Goal: Transaction & Acquisition: Purchase product/service

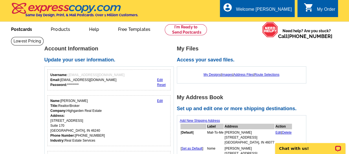
click at [21, 30] on link "Postcards" at bounding box center [21, 28] width 39 height 13
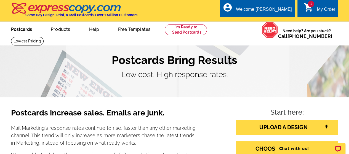
click at [15, 31] on link "Postcards" at bounding box center [21, 28] width 39 height 13
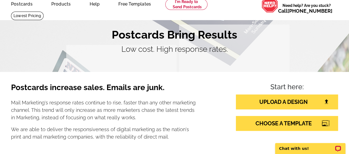
scroll to position [55, 0]
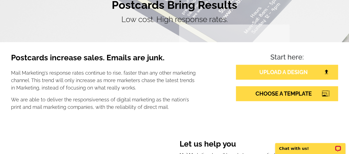
click at [267, 72] on link "UPLOAD A DESIGN" at bounding box center [287, 72] width 102 height 15
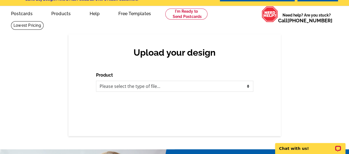
scroll to position [28, 0]
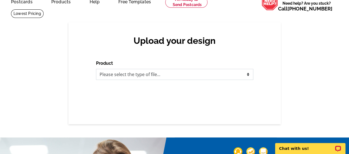
click at [139, 74] on select "Please select the type of file... Postcards Business Cards Letters and flyers G…" at bounding box center [174, 74] width 157 height 11
select select "1"
click at [96, 69] on select "Please select the type of file... Postcards Business Cards Letters and flyers G…" at bounding box center [174, 74] width 157 height 11
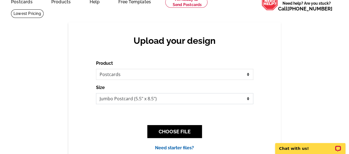
click at [152, 102] on select "Jumbo Postcard (5.5" x 8.5") Regular Postcard (4.25" x 5.6") Panoramic Postcard…" at bounding box center [174, 98] width 157 height 11
select select "1"
click at [96, 94] on select "Jumbo Postcard (5.5" x 8.5") Regular Postcard (4.25" x 5.6") Panoramic Postcard…" at bounding box center [174, 98] width 157 height 11
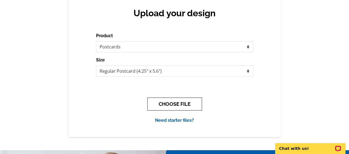
click at [189, 104] on button "CHOOSE FILE" at bounding box center [174, 104] width 55 height 13
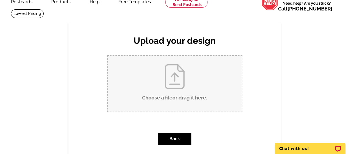
scroll to position [55, 0]
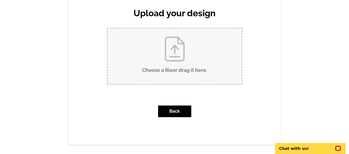
click at [174, 42] on input "Choose a file or drag it here ." at bounding box center [175, 56] width 134 height 56
type input "C:\fakepath\SOLD ABBY Postcard (5.6 × 4.25 in).pdf"
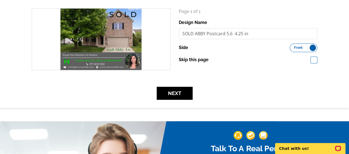
scroll to position [55, 0]
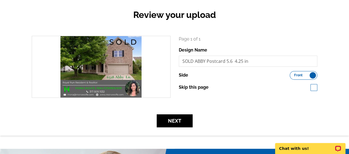
click at [312, 76] on label "Front Back" at bounding box center [304, 75] width 28 height 9
click at [293, 74] on input "Front Back" at bounding box center [293, 74] width 0 height 0
click at [293, 75] on label "Front Back" at bounding box center [304, 75] width 28 height 9
click at [293, 74] on input "Front Back" at bounding box center [293, 74] width 0 height 0
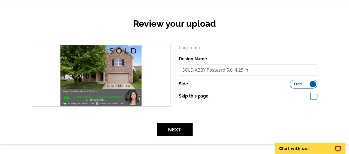
scroll to position [55, 0]
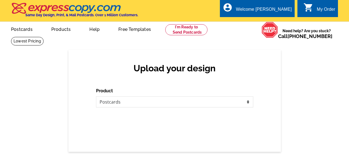
select select "1"
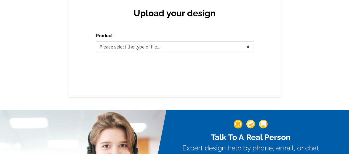
click at [109, 48] on select "Please select the type of file... Postcards Business Cards Letters and flyers G…" at bounding box center [174, 46] width 157 height 11
select select "1"
click at [96, 42] on select "Please select the type of file... Postcards Business Cards Letters and flyers G…" at bounding box center [174, 46] width 157 height 11
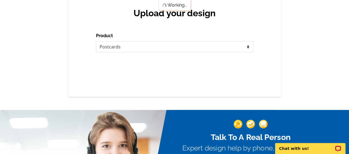
scroll to position [0, 0]
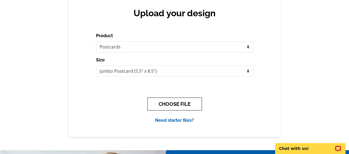
click at [183, 101] on button "CHOOSE FILE" at bounding box center [174, 104] width 55 height 13
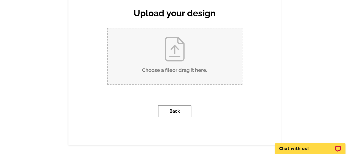
click at [173, 106] on button "Back" at bounding box center [174, 112] width 33 height 12
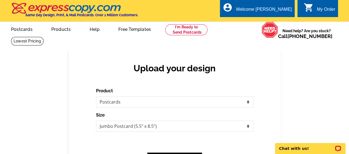
scroll to position [3, 0]
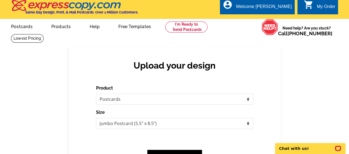
click at [176, 118] on div "Size Jumbo Postcard (5.5" x 8.5") Regular Postcard (4.25" x 5.6") Panoramic Pos…" at bounding box center [174, 119] width 157 height 20
click at [177, 121] on select "Jumbo Postcard (5.5" x 8.5") Regular Postcard (4.25" x 5.6") Panoramic Postcard…" at bounding box center [174, 123] width 157 height 11
select select "1"
click at [96, 118] on select "Jumbo Postcard (5.5" x 8.5") Regular Postcard (4.25" x 5.6") Panoramic Postcard…" at bounding box center [174, 123] width 157 height 11
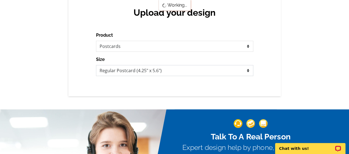
scroll to position [58, 0]
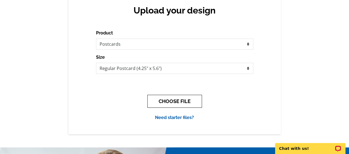
click at [183, 102] on button "CHOOSE FILE" at bounding box center [174, 101] width 55 height 13
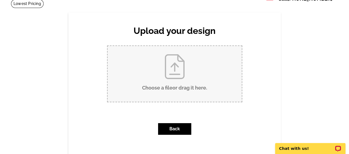
scroll to position [55, 0]
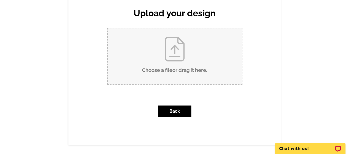
click at [180, 72] on input "Choose a file or drag it here ." at bounding box center [175, 56] width 134 height 56
type input "C:\fakepath\SOLD ABBY Postcard (5.6 × 4.25 in).pdf"
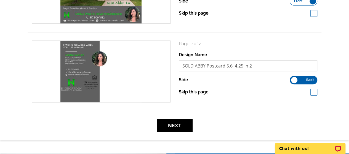
scroll to position [138, 0]
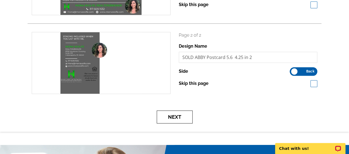
click at [174, 120] on button "Next" at bounding box center [175, 117] width 36 height 13
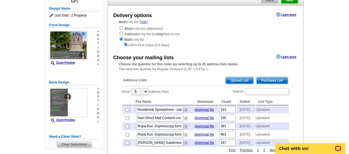
scroll to position [83, 0]
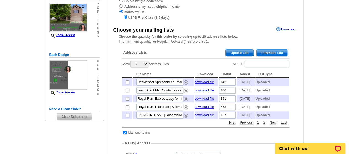
click at [236, 54] on span "Upload List" at bounding box center [239, 53] width 27 height 7
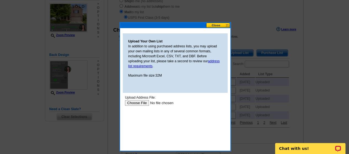
scroll to position [0, 0]
click at [142, 104] on input "file" at bounding box center [160, 103] width 70 height 6
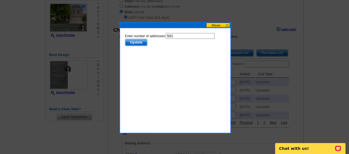
click at [181, 38] on input "501" at bounding box center [190, 36] width 49 height 6
type input "500"
click at [139, 42] on span "Update" at bounding box center [136, 42] width 22 height 7
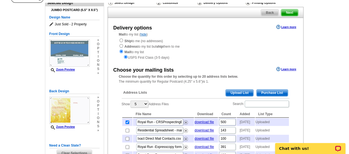
scroll to position [34, 0]
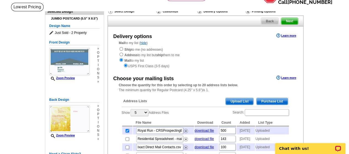
click at [67, 77] on link "Zoom Preview" at bounding box center [62, 78] width 26 height 3
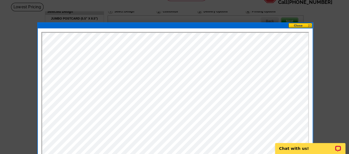
scroll to position [0, 0]
click at [300, 27] on button at bounding box center [301, 25] width 24 height 5
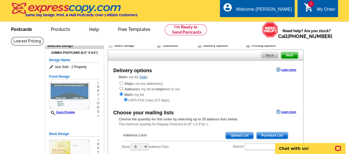
click at [29, 31] on link "Postcards" at bounding box center [21, 28] width 39 height 13
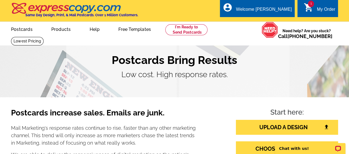
click at [334, 9] on div "My Order" at bounding box center [326, 11] width 19 height 8
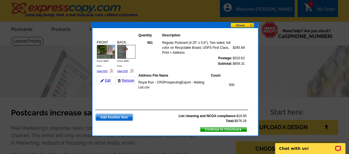
click at [243, 26] on button at bounding box center [245, 26] width 28 height 6
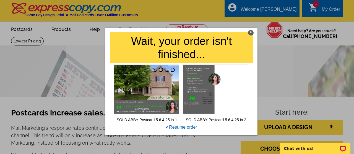
click at [251, 33] on div "X" at bounding box center [251, 33] width 6 height 6
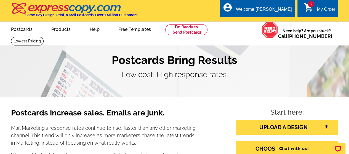
click at [281, 10] on div "Welcome [PERSON_NAME]" at bounding box center [264, 11] width 56 height 8
click at [277, 25] on link "My Account" at bounding box center [280, 27] width 22 height 4
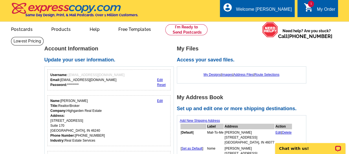
click at [318, 7] on div "My Order" at bounding box center [326, 11] width 19 height 8
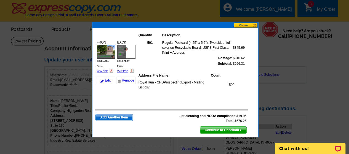
click at [126, 80] on link "Remove" at bounding box center [125, 81] width 19 height 8
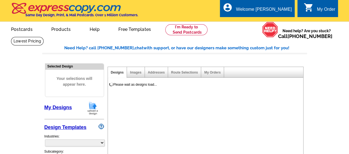
select select "785"
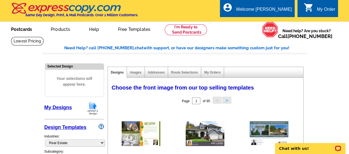
click at [19, 28] on link "Postcards" at bounding box center [21, 28] width 39 height 13
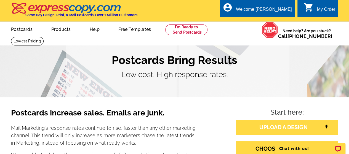
click at [279, 129] on link "UPLOAD A DESIGN" at bounding box center [287, 127] width 102 height 15
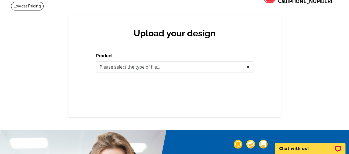
scroll to position [55, 0]
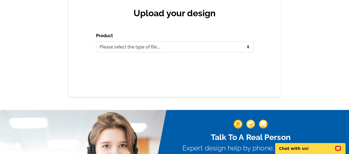
click at [200, 47] on select "Please select the type of file... Postcards Business Cards Letters and flyers G…" at bounding box center [174, 46] width 157 height 11
select select "1"
click at [96, 42] on select "Please select the type of file... Postcards Business Cards Letters and flyers G…" at bounding box center [174, 46] width 157 height 11
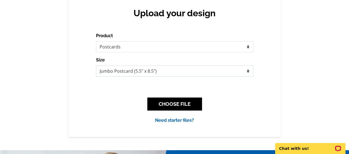
click at [160, 72] on select "Jumbo Postcard (5.5" x 8.5") Regular Postcard (4.25" x 5.6") Panoramic Postcard…" at bounding box center [174, 71] width 157 height 11
select select "1"
click at [96, 66] on select "Jumbo Postcard (5.5" x 8.5") Regular Postcard (4.25" x 5.6") Panoramic Postcard…" at bounding box center [174, 71] width 157 height 11
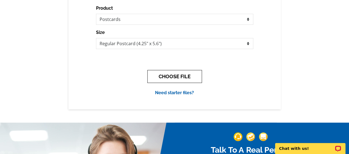
click at [175, 77] on button "CHOOSE FILE" at bounding box center [174, 76] width 55 height 13
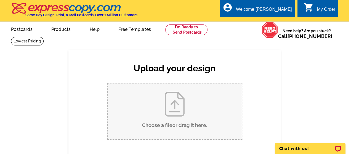
click at [173, 95] on input "Choose a file or drag it here ." at bounding box center [175, 112] width 134 height 56
type input "C:\fakepath\SOLD ABBY Postcard (5.6 × 4.25 in).pdf"
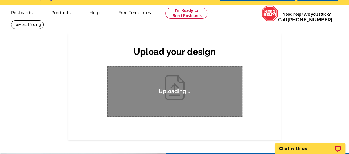
scroll to position [28, 0]
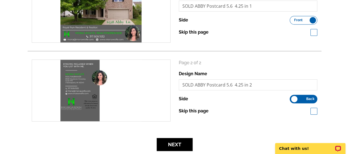
scroll to position [138, 0]
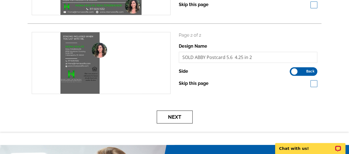
click at [176, 122] on button "Next" at bounding box center [175, 117] width 36 height 13
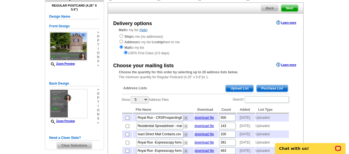
scroll to position [55, 0]
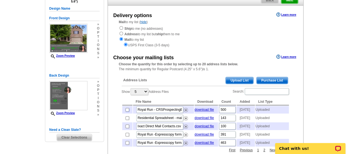
click at [128, 110] on input "checkbox" at bounding box center [128, 110] width 4 height 4
checkbox input "true"
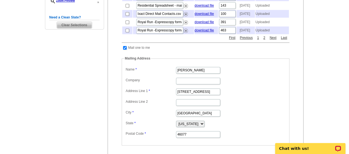
scroll to position [166, 0]
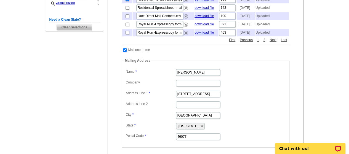
click at [124, 52] on input "checkbox" at bounding box center [125, 50] width 4 height 4
checkbox input "false"
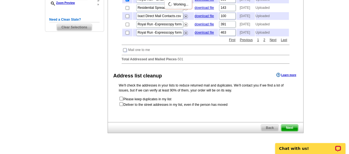
scroll to position [193, 0]
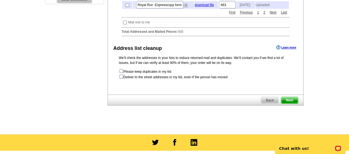
click at [120, 78] on input "checkbox" at bounding box center [122, 77] width 4 height 4
checkbox input "true"
radio input "true"
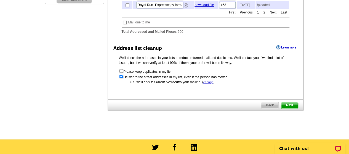
click at [294, 109] on span "Next" at bounding box center [289, 105] width 17 height 7
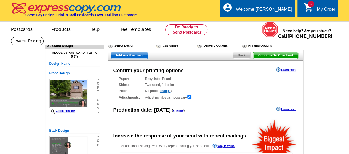
radio input "false"
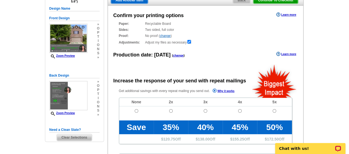
scroll to position [28, 0]
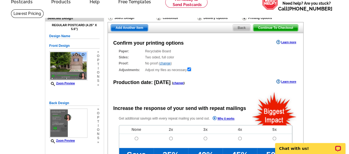
click at [162, 52] on div "Paper: Recyclable Board Select a different stock option Recyclable Board" at bounding box center [205, 51] width 173 height 5
click at [219, 58] on div "Sides: Two sided, full color Two sided, full color" at bounding box center [205, 57] width 173 height 5
click at [162, 52] on div "Paper: Recyclable Board Select a different stock option Recyclable Board" at bounding box center [205, 51] width 173 height 5
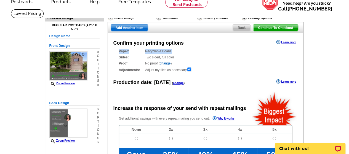
click at [188, 52] on div "Paper: Recyclable Board Select a different stock option Recyclable Board" at bounding box center [205, 51] width 173 height 5
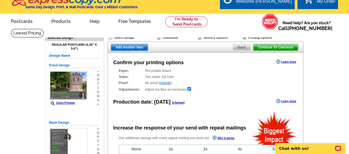
scroll to position [0, 0]
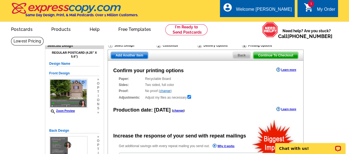
click at [317, 3] on div "1 shopping_cart My Order" at bounding box center [318, 8] width 41 height 17
click at [313, 5] on span "1" at bounding box center [311, 4] width 6 height 7
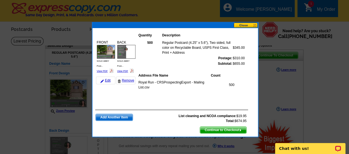
click at [130, 80] on link "Remove" at bounding box center [125, 81] width 19 height 8
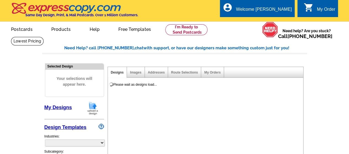
select select "785"
